Goal: Communication & Community: Answer question/provide support

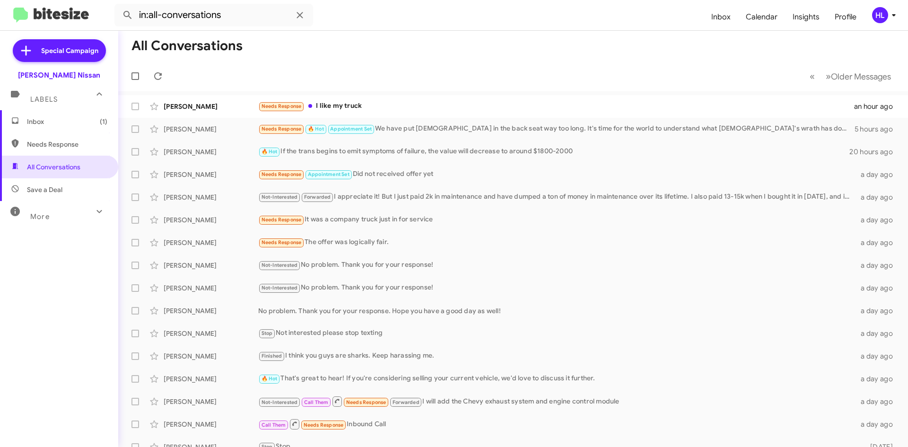
click at [54, 24] on mat-toolbar "in:all-conversations Inbox Calendar Insights Profile HL" at bounding box center [454, 15] width 908 height 30
click at [59, 18] on img at bounding box center [51, 16] width 76 height 16
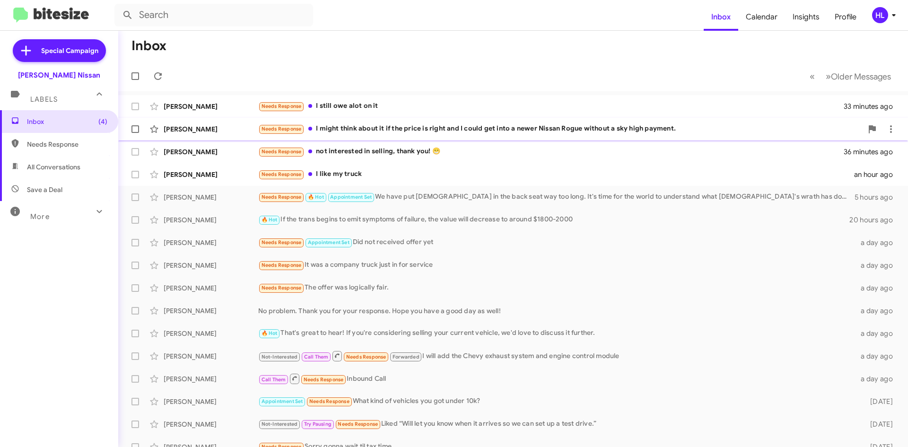
click at [242, 136] on div "[PERSON_NAME] Needs Response I might think about it if the price is right and I…" at bounding box center [513, 129] width 775 height 19
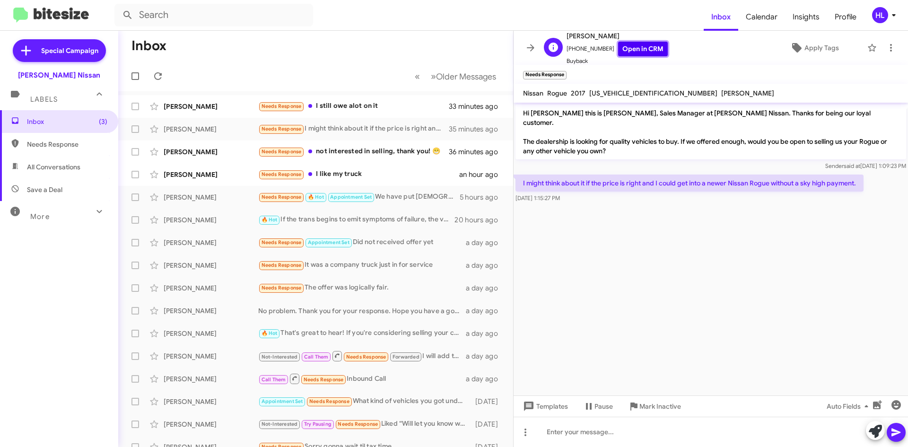
click at [622, 50] on link "Open in CRM" at bounding box center [643, 49] width 50 height 15
click at [622, 58] on span "Buyback" at bounding box center [617, 60] width 101 height 9
click at [630, 45] on link "Open in CRM" at bounding box center [643, 49] width 50 height 15
click at [886, 48] on icon at bounding box center [891, 47] width 11 height 11
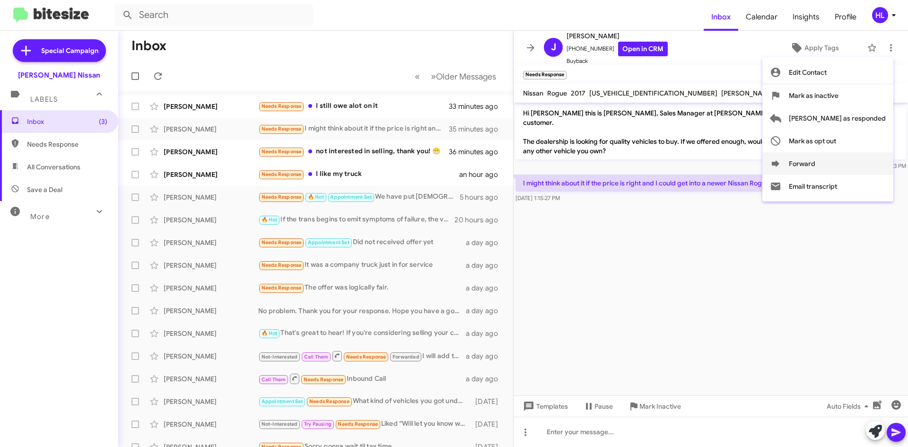
click at [852, 160] on button "Forward" at bounding box center [828, 163] width 131 height 23
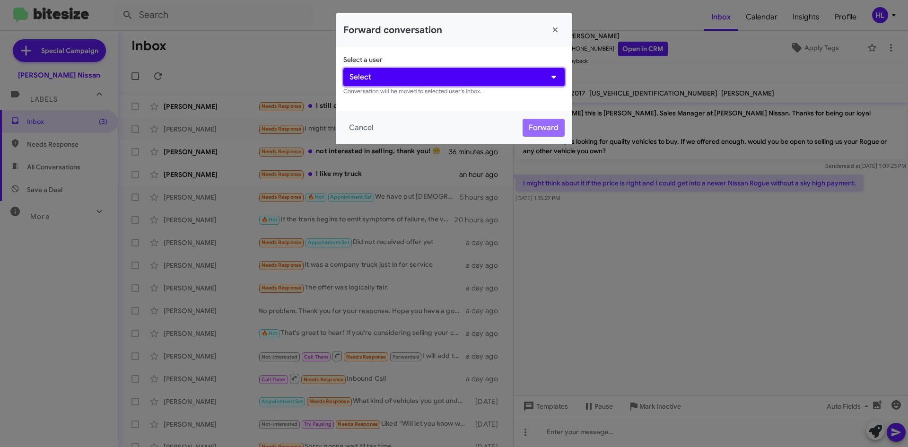
click at [437, 80] on button "Select" at bounding box center [454, 77] width 221 height 18
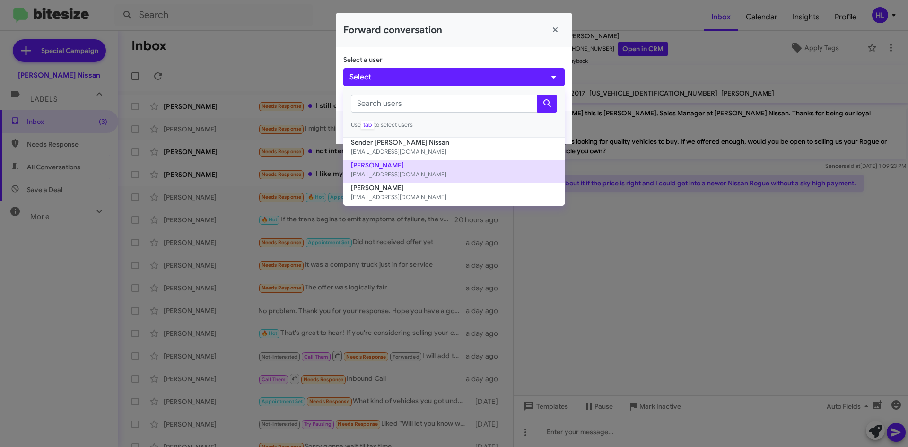
click at [424, 168] on button "[PERSON_NAME] [EMAIL_ADDRESS][DOMAIN_NAME]" at bounding box center [454, 171] width 221 height 23
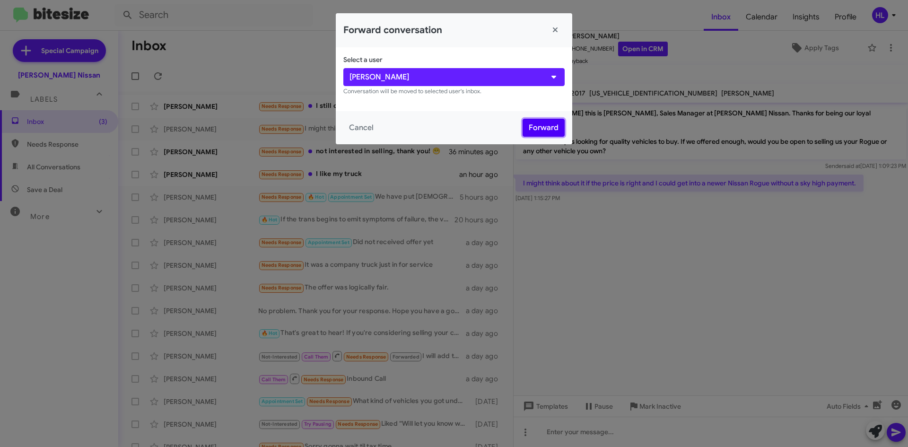
click at [552, 132] on button "Forward" at bounding box center [544, 128] width 42 height 18
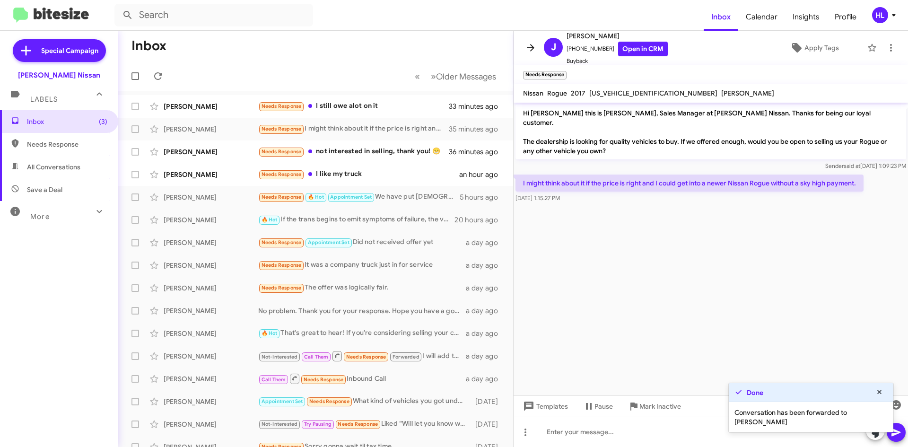
click at [532, 45] on icon at bounding box center [530, 47] width 11 height 11
